Goal: Transaction & Acquisition: Subscribe to service/newsletter

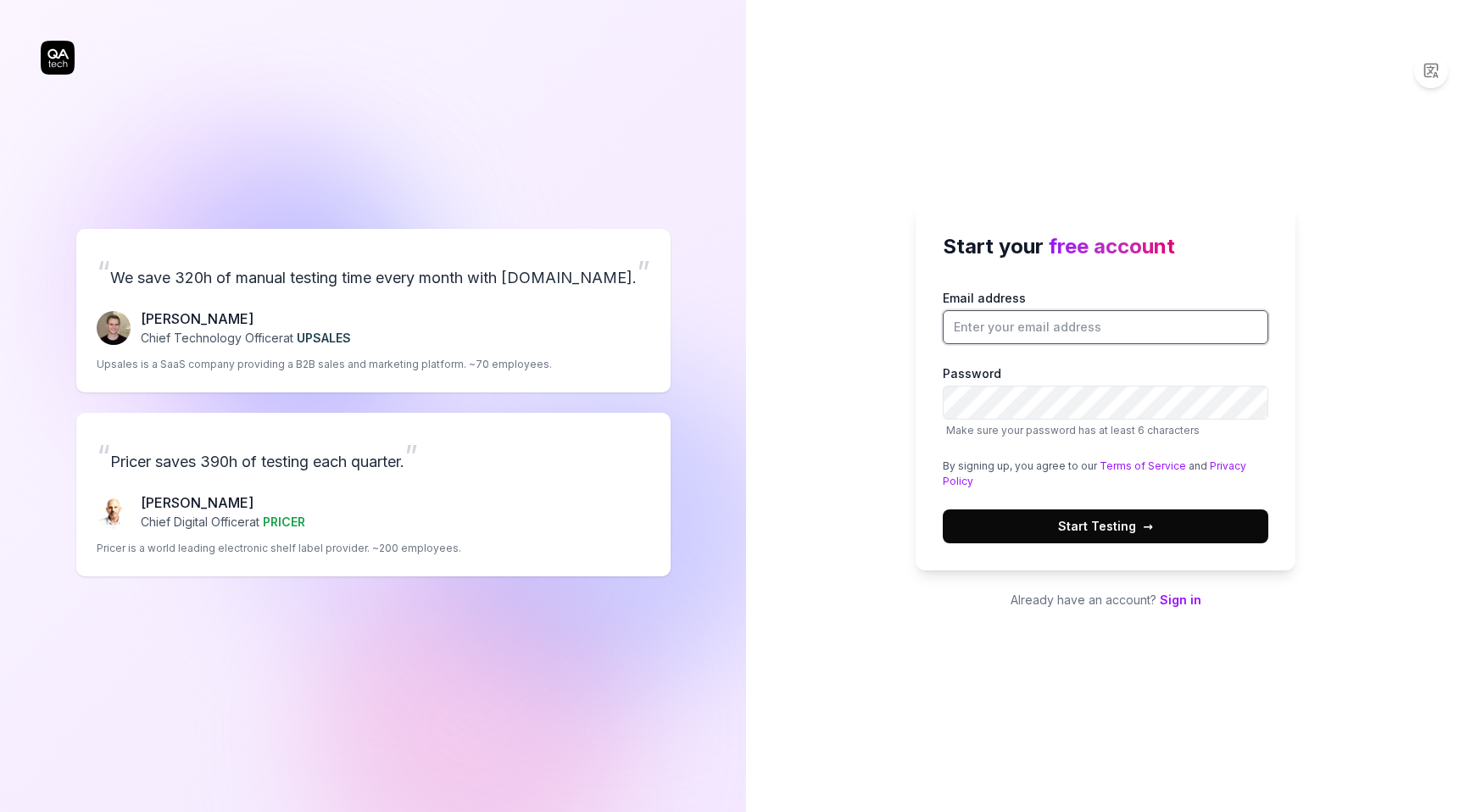
click at [1073, 323] on input "Email address" at bounding box center [1105, 327] width 325 height 33
type input "[EMAIL_ADDRESS][DOMAIN_NAME]"
click at [1007, 452] on div "Email address [EMAIL_ADDRESS][DOMAIN_NAME] Password Make sure your password has…" at bounding box center [1105, 416] width 325 height 255
click at [1126, 532] on span "Start Testing →" at bounding box center [1105, 525] width 95 height 18
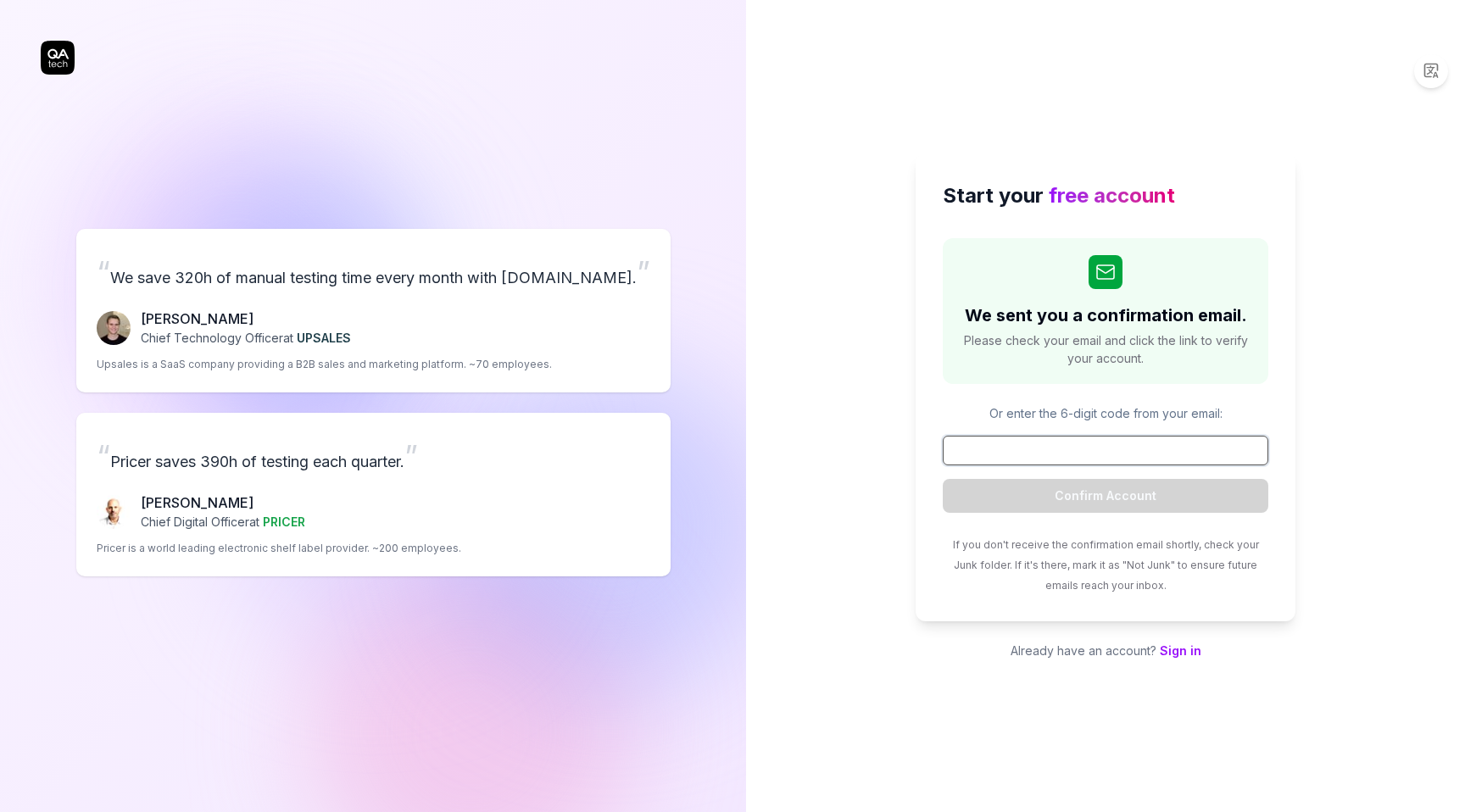
click at [1072, 452] on input at bounding box center [1105, 451] width 325 height 30
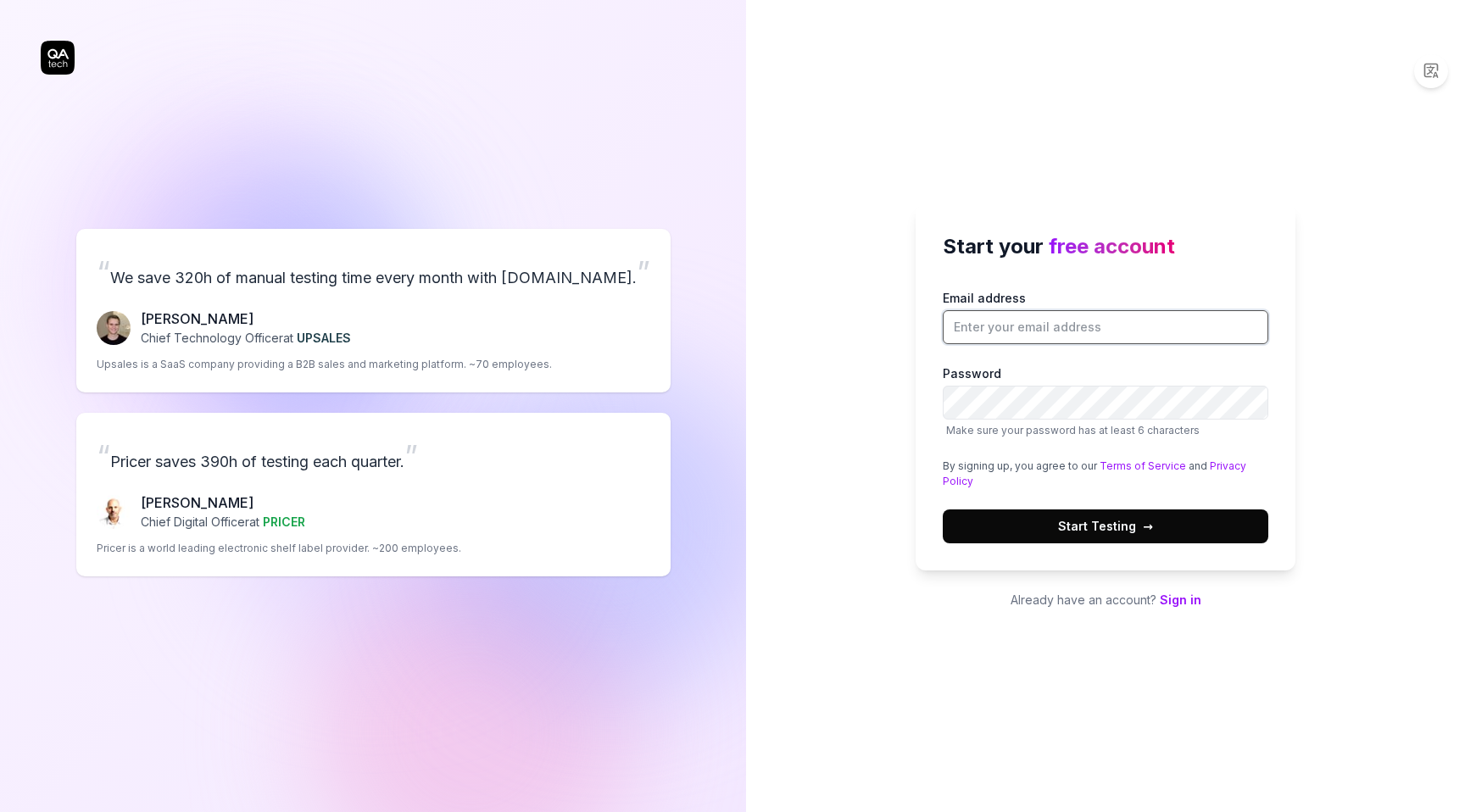
click at [1089, 336] on input "Email address" at bounding box center [1105, 327] width 325 height 33
type input "[EMAIL_ADDRESS][DOMAIN_NAME]"
click at [943, 509] on button "Start Testing →" at bounding box center [1105, 526] width 325 height 33
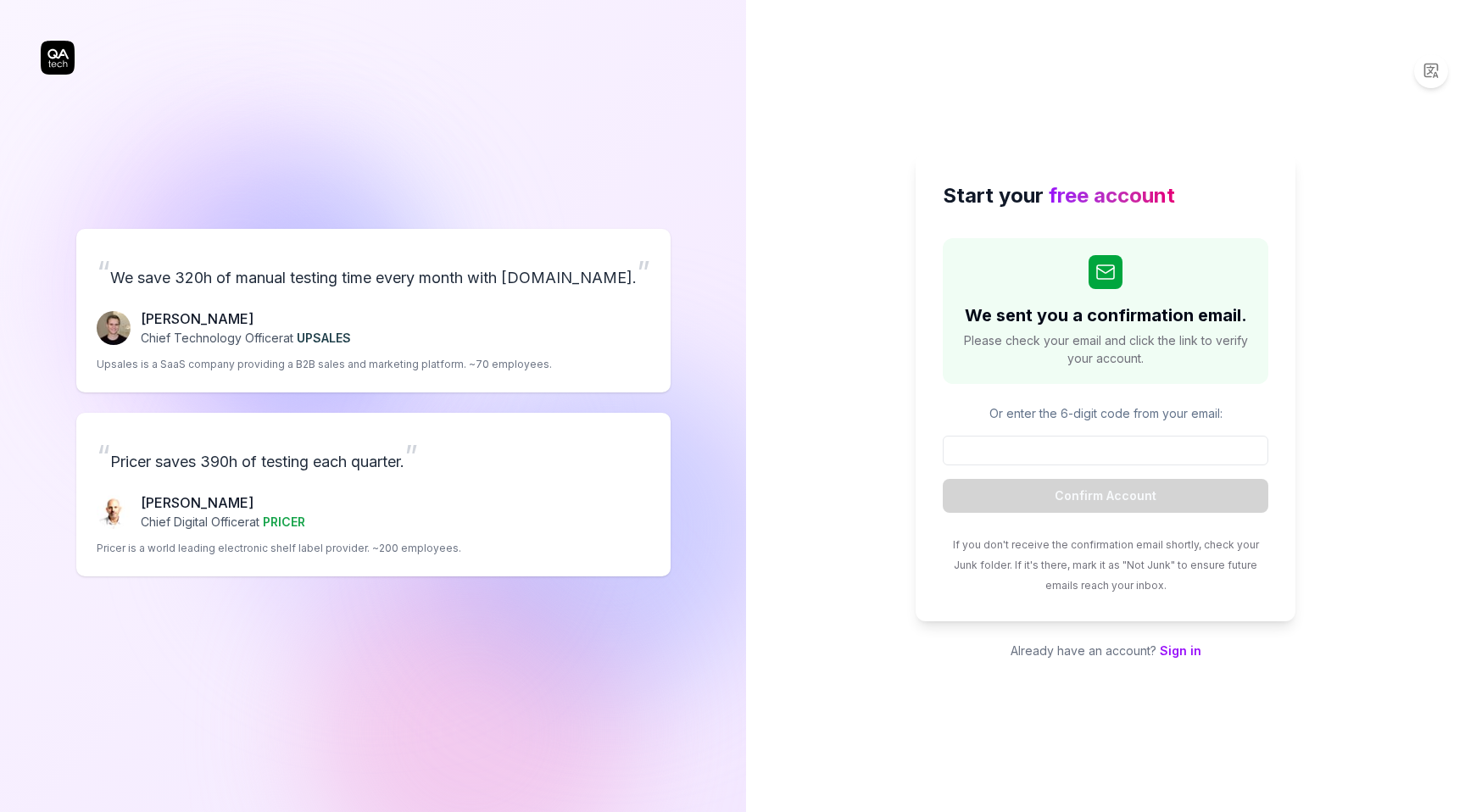
click at [1123, 96] on div "Start your free account We sent you a confirmation email. Please check your ema…" at bounding box center [1106, 406] width 719 height 812
